Goal: Find specific page/section: Find specific page/section

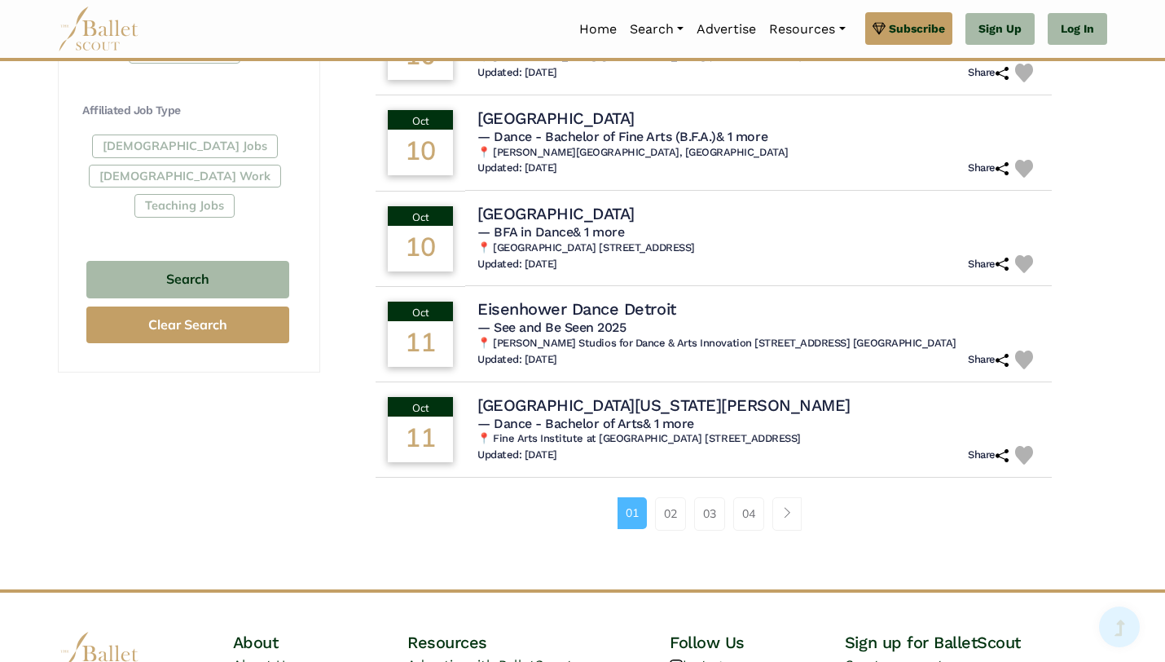
scroll to position [1094, 0]
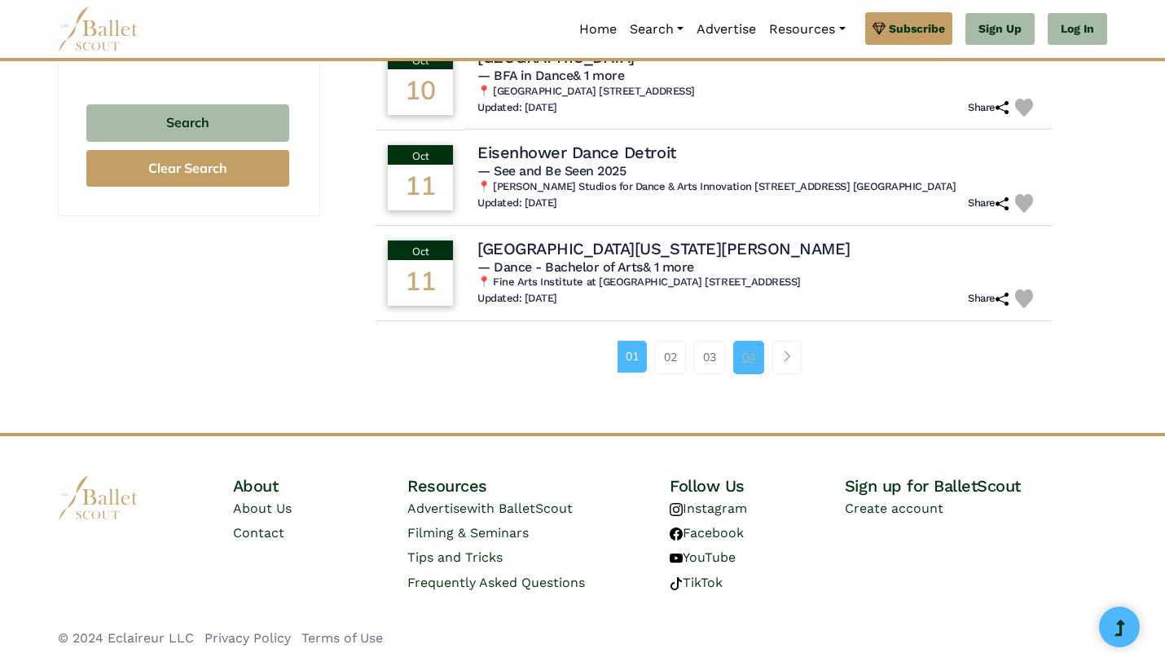
click at [741, 360] on link "04" at bounding box center [748, 357] width 31 height 33
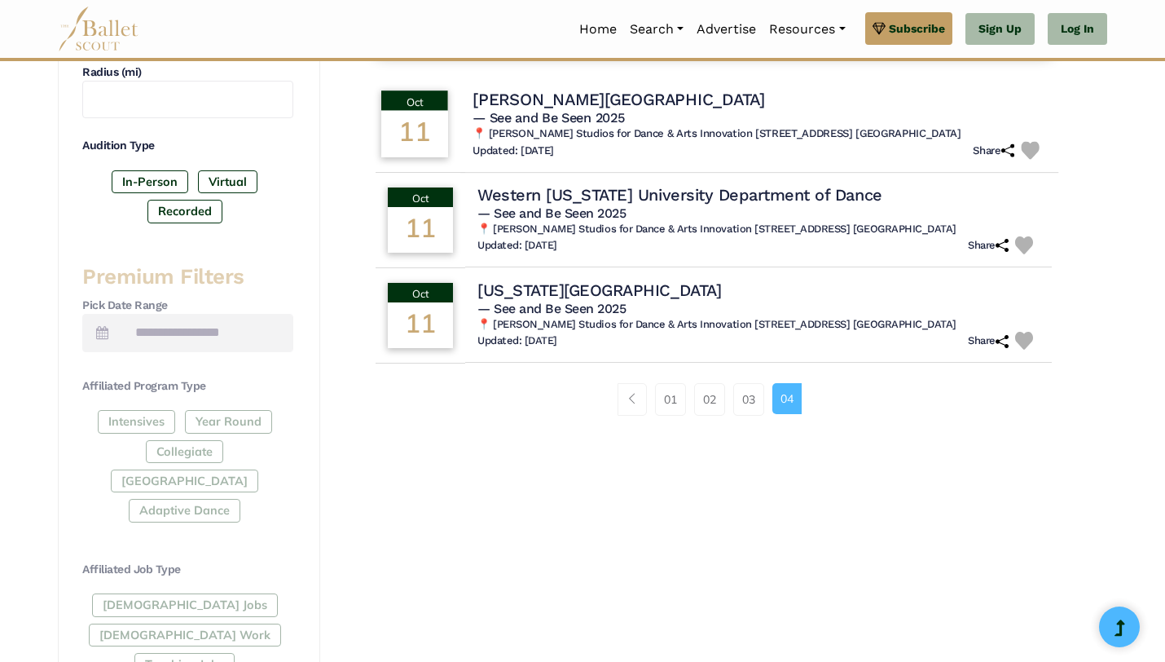
scroll to position [508, 0]
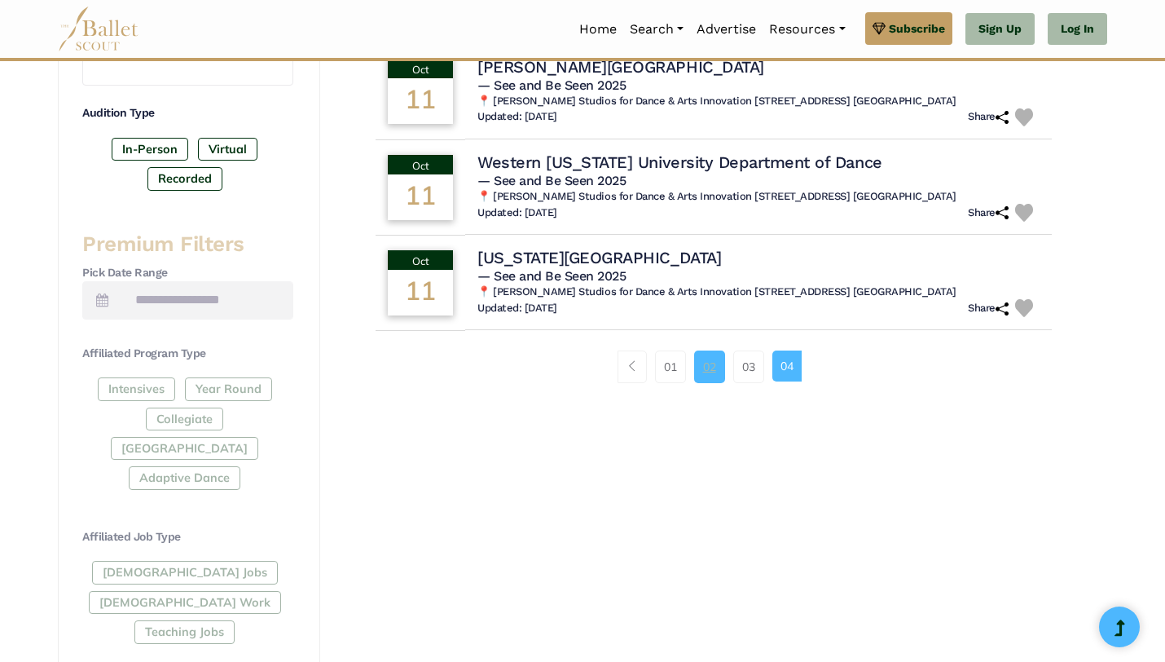
click at [709, 365] on link "02" at bounding box center [709, 366] width 31 height 33
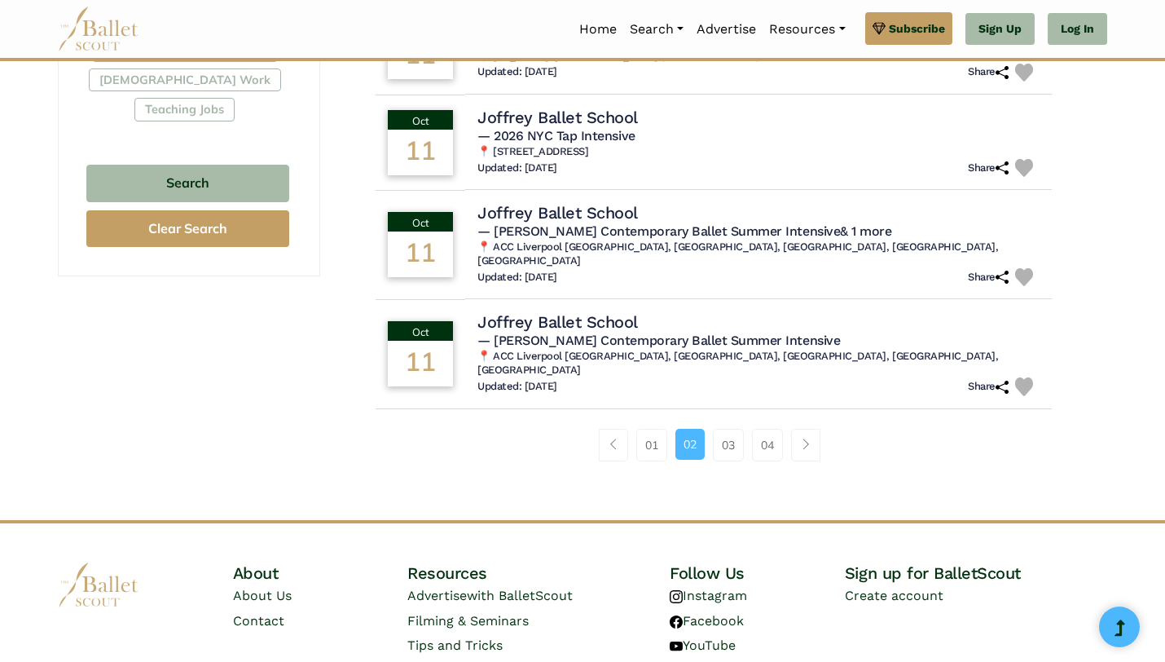
scroll to position [1032, 0]
